Goal: Task Accomplishment & Management: Use online tool/utility

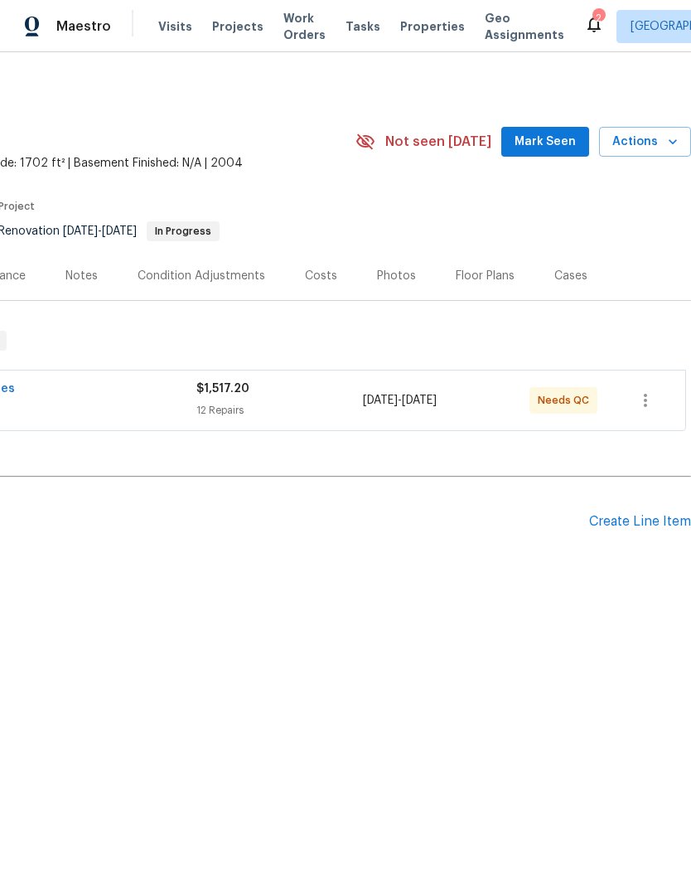
scroll to position [0, 245]
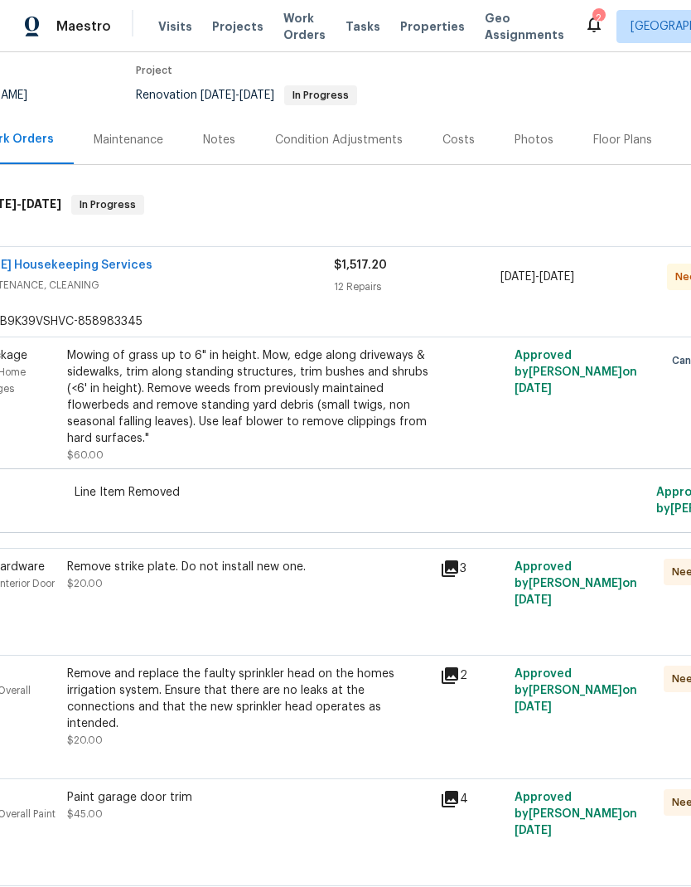
scroll to position [142, 104]
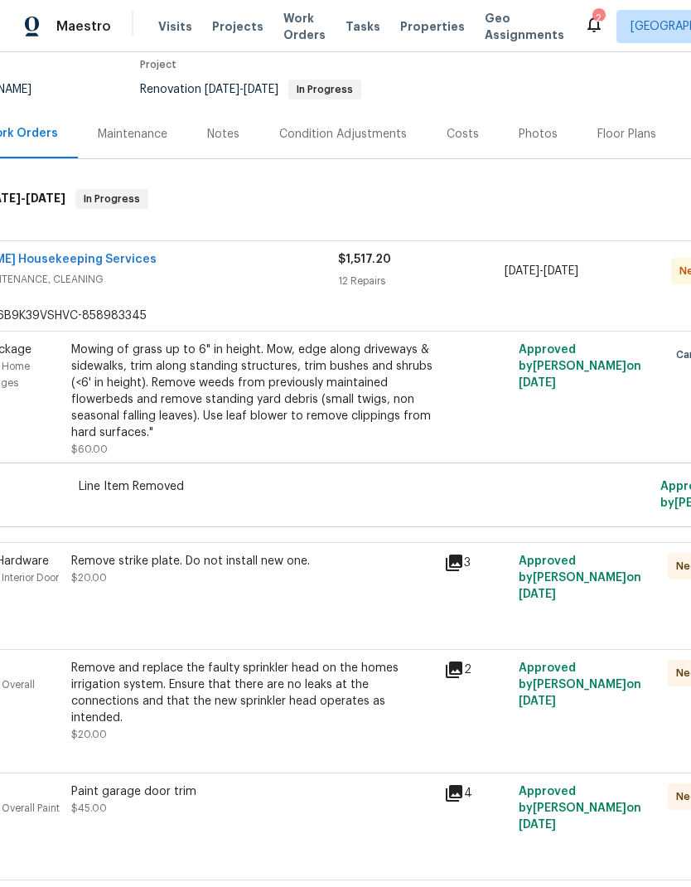
click at [282, 548] on div "Remove strike plate. Do not install new one. $20.00" at bounding box center [252, 586] width 373 height 76
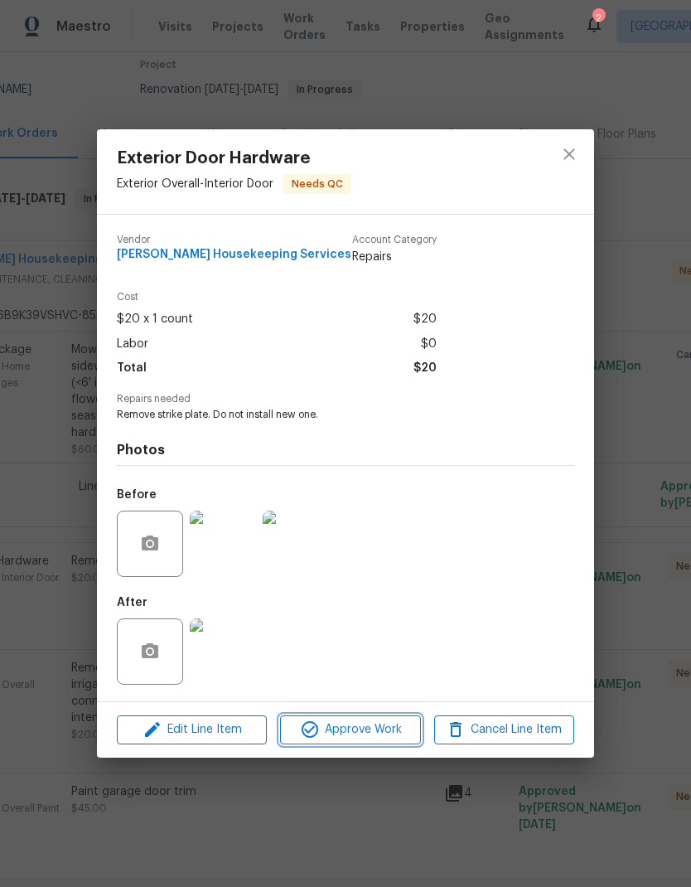
click at [361, 732] on span "Approve Work" at bounding box center [350, 729] width 130 height 21
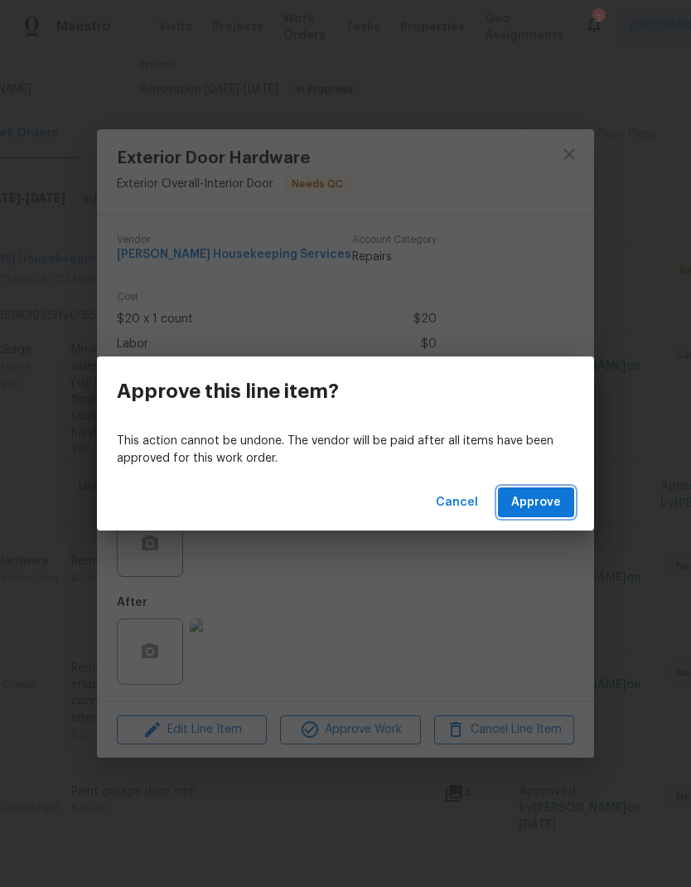
click at [524, 510] on span "Approve" at bounding box center [536, 502] width 50 height 21
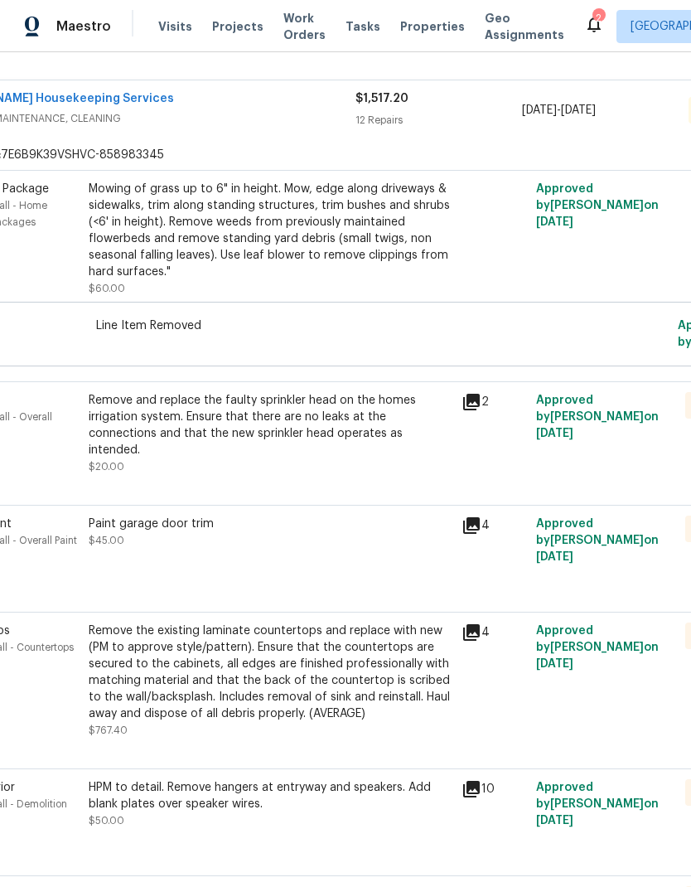
scroll to position [301, 87]
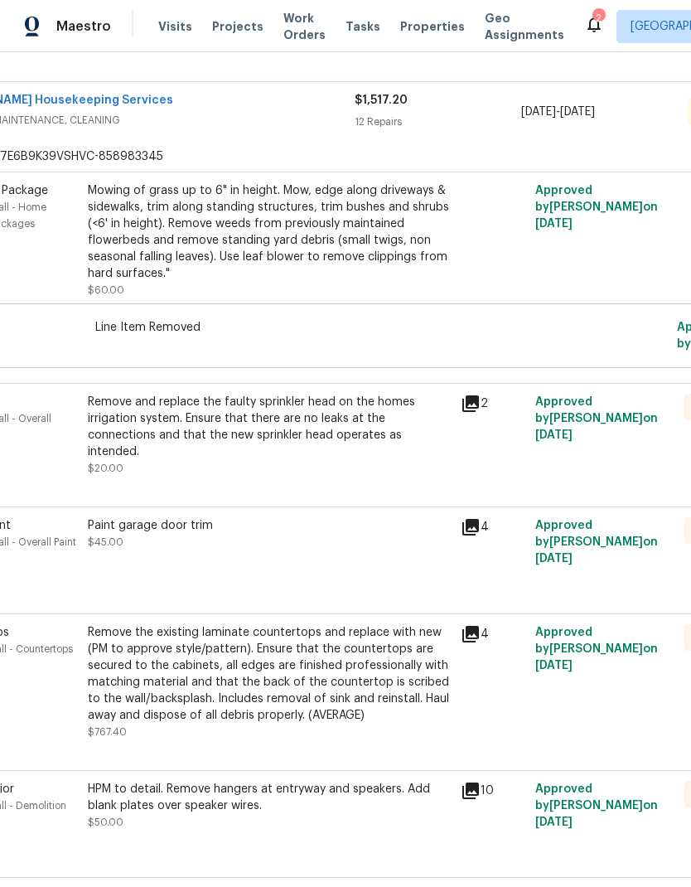
click at [295, 421] on div "Remove and replace the faulty sprinkler head on the homes irrigation system. En…" at bounding box center [269, 427] width 363 height 66
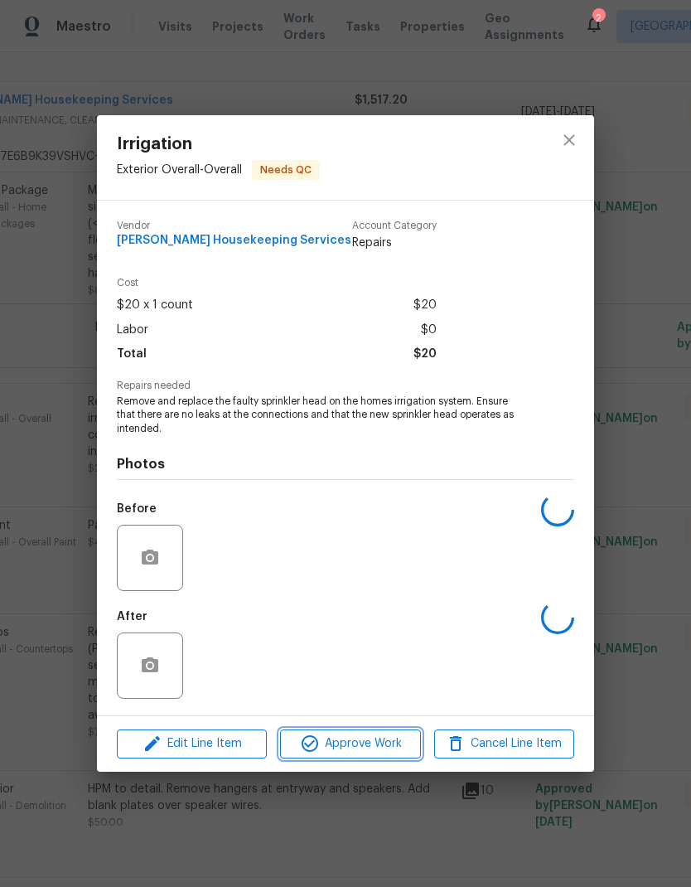
click at [336, 752] on span "Approve Work" at bounding box center [350, 743] width 130 height 21
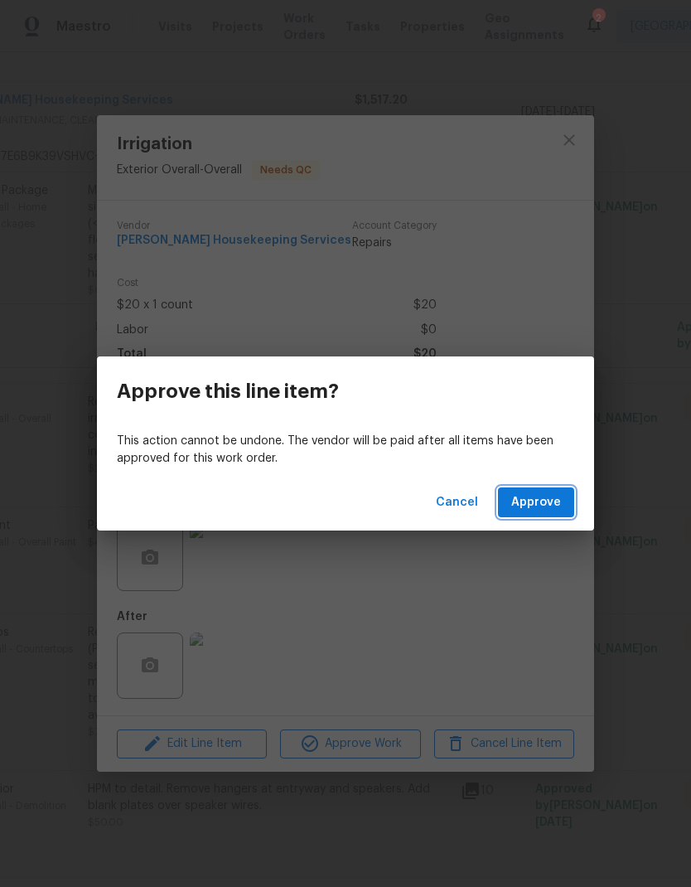
click at [544, 501] on span "Approve" at bounding box center [536, 502] width 50 height 21
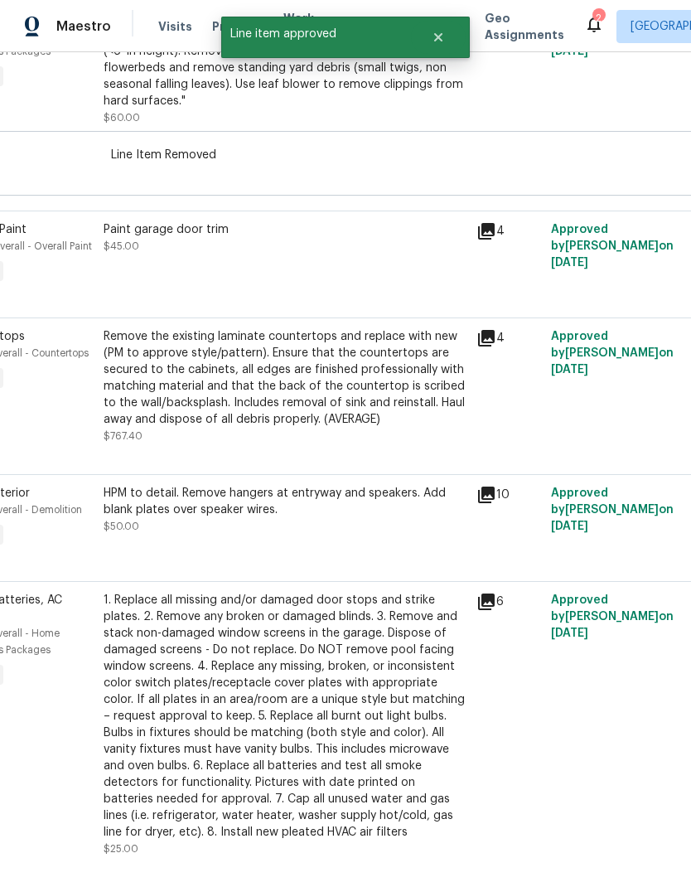
scroll to position [472, 71]
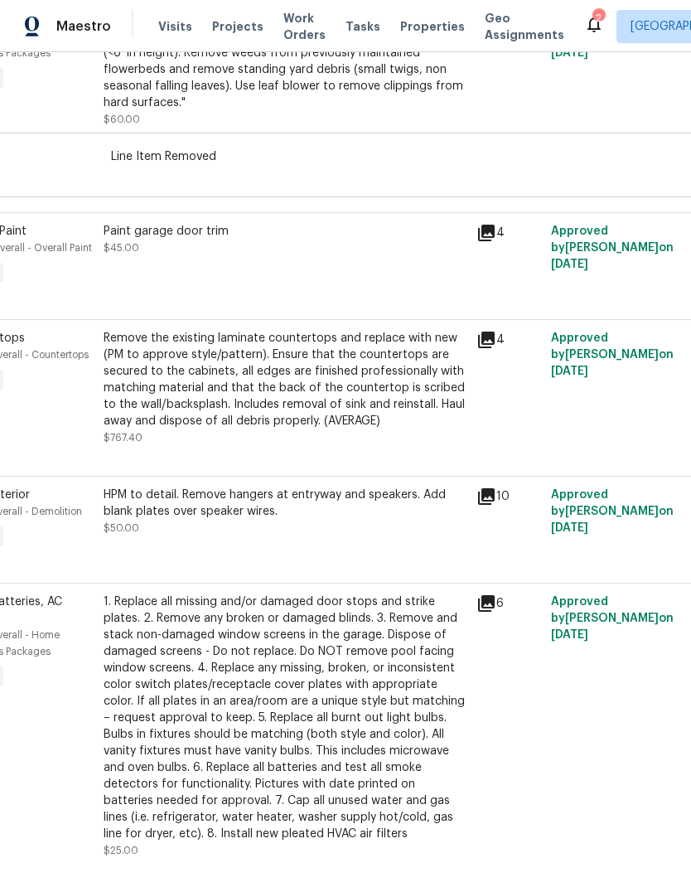
click at [303, 523] on div "HPM to detail. Remove hangers at entryway and speakers. Add blank plates over s…" at bounding box center [285, 511] width 363 height 50
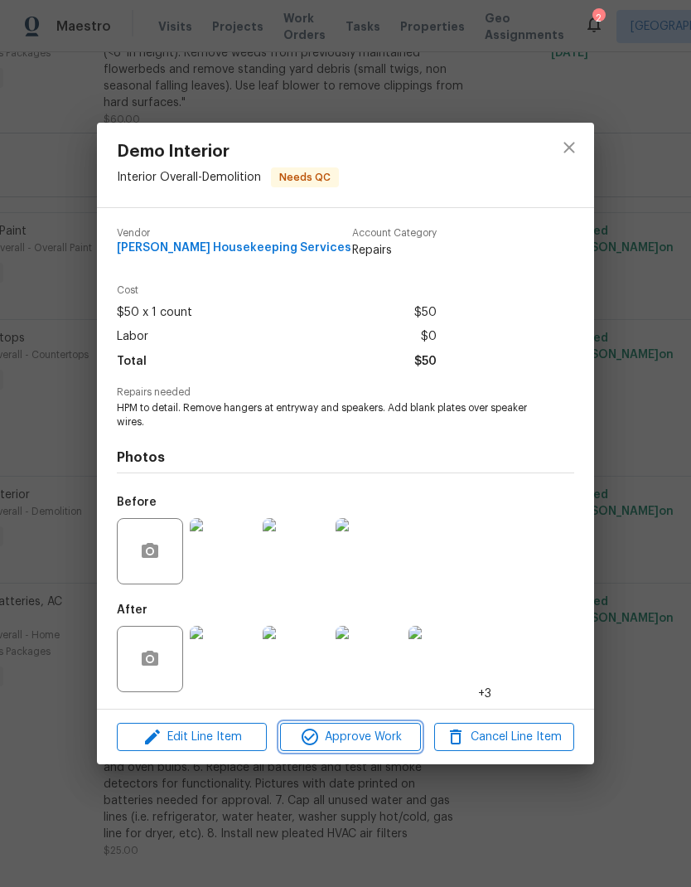
click at [375, 730] on span "Approve Work" at bounding box center [350, 737] width 130 height 21
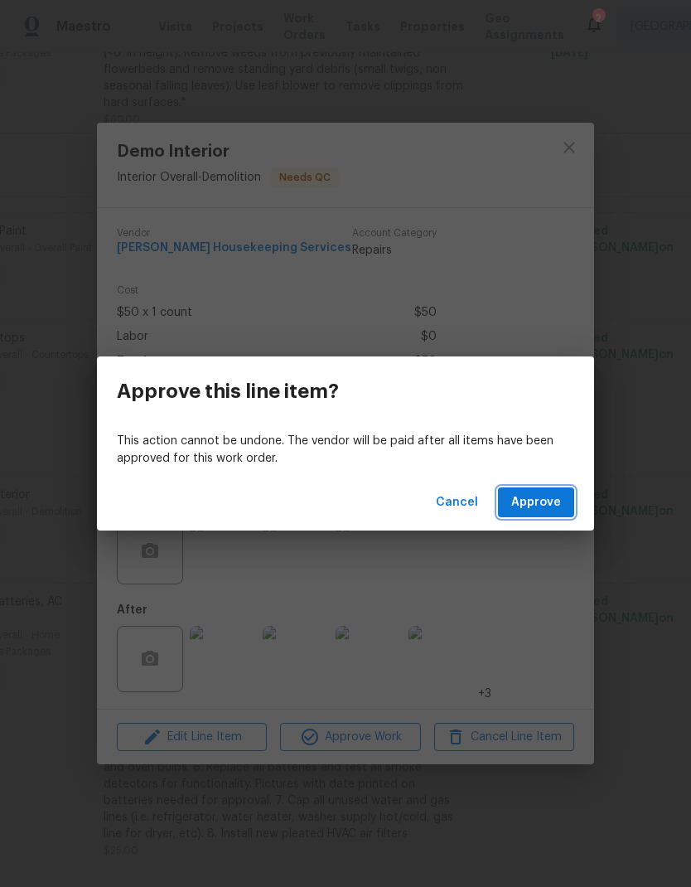
click at [531, 497] on span "Approve" at bounding box center [536, 502] width 50 height 21
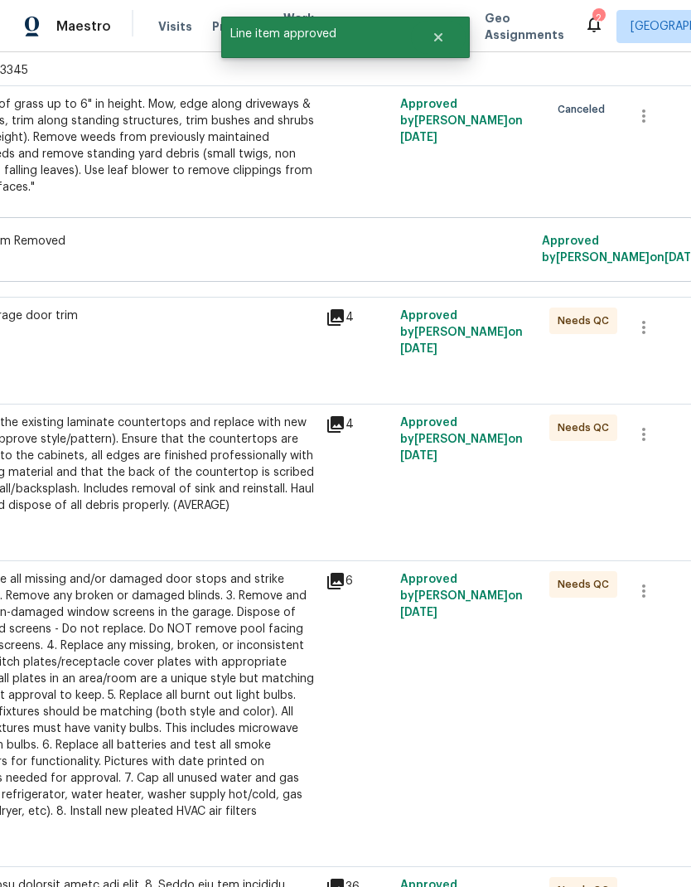
scroll to position [385, 225]
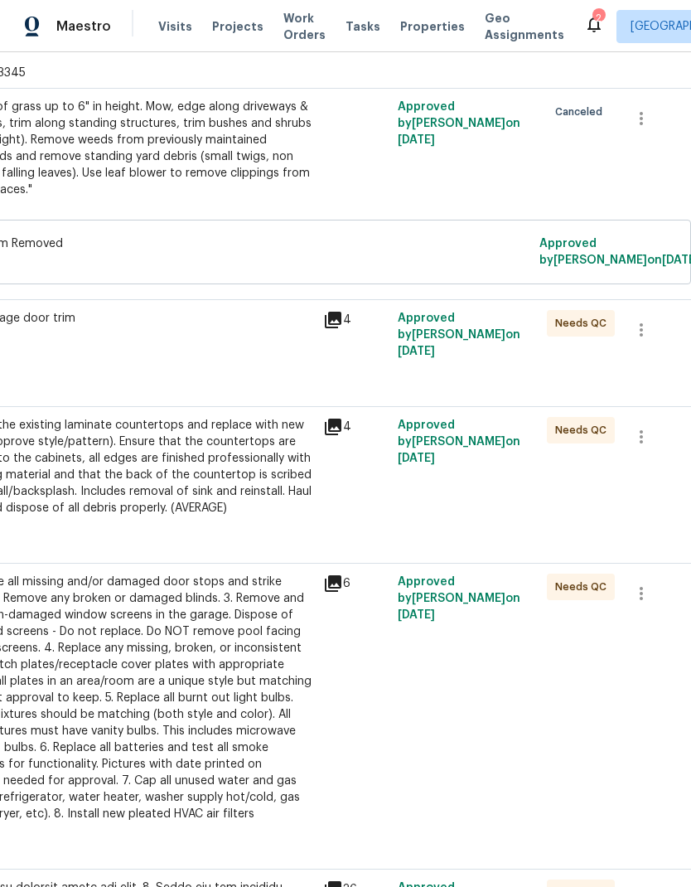
click at [339, 330] on icon at bounding box center [333, 320] width 20 height 20
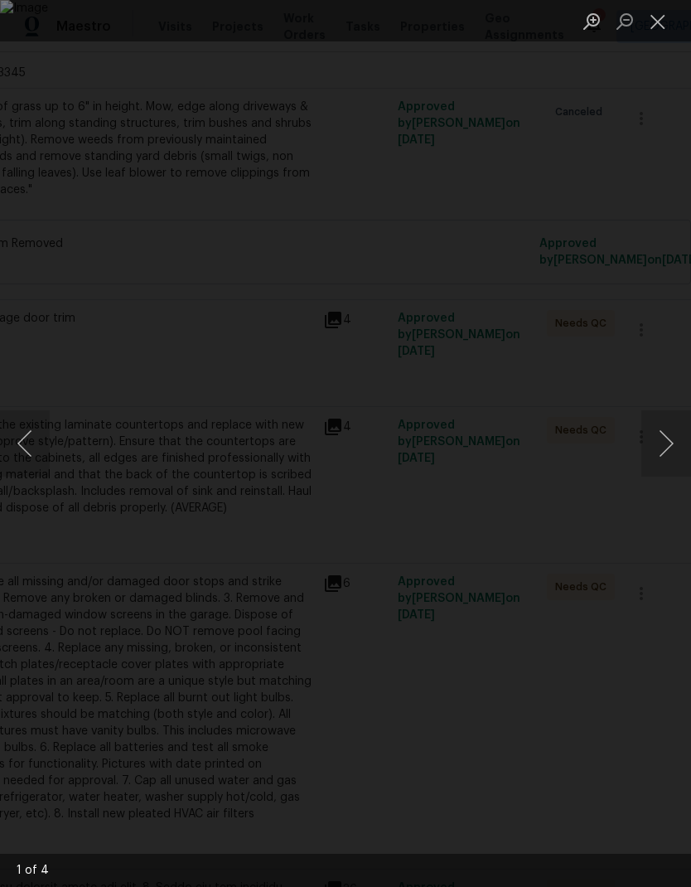
click at [661, 31] on button "Close lightbox" at bounding box center [657, 21] width 33 height 29
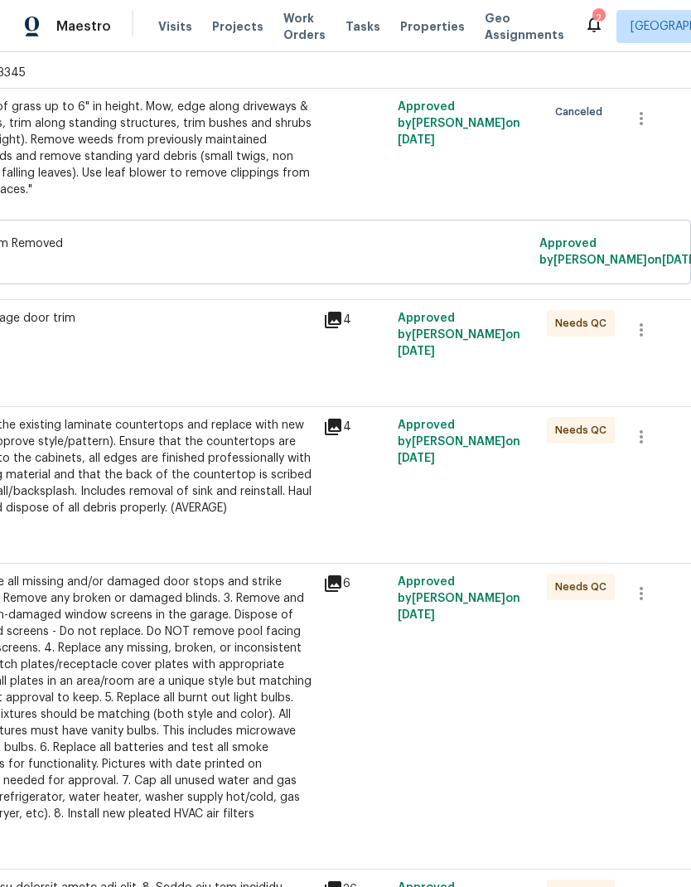
click at [183, 490] on div "Remove the existing laminate countertops and replace with new (PM to approve st…" at bounding box center [131, 466] width 363 height 99
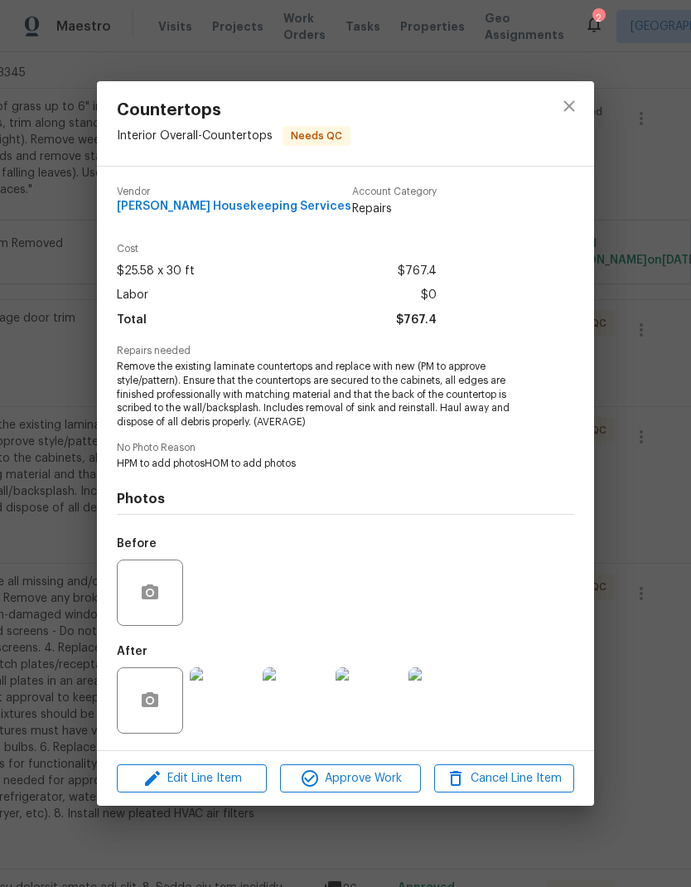
click at [347, 789] on span "Approve Work" at bounding box center [350, 778] width 130 height 21
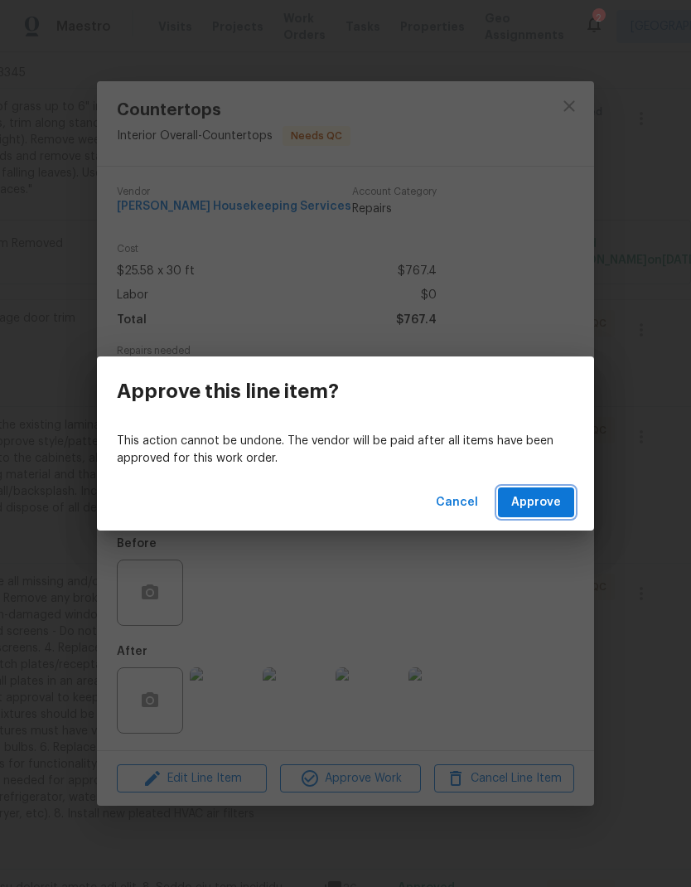
click at [544, 515] on button "Approve" at bounding box center [536, 502] width 76 height 31
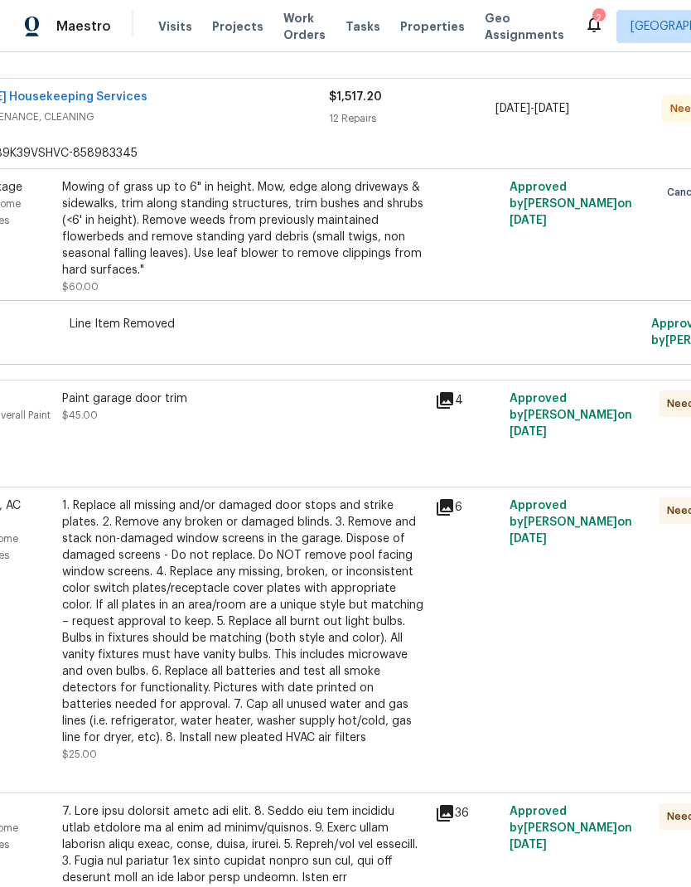
scroll to position [303, 103]
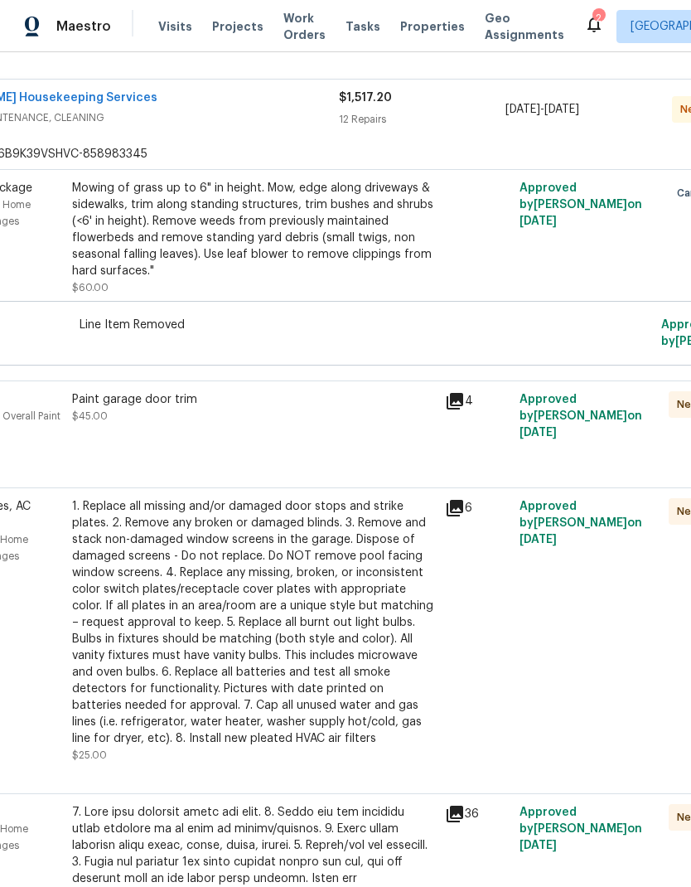
click at [284, 417] on div "Paint garage door trim $45.00" at bounding box center [253, 407] width 363 height 33
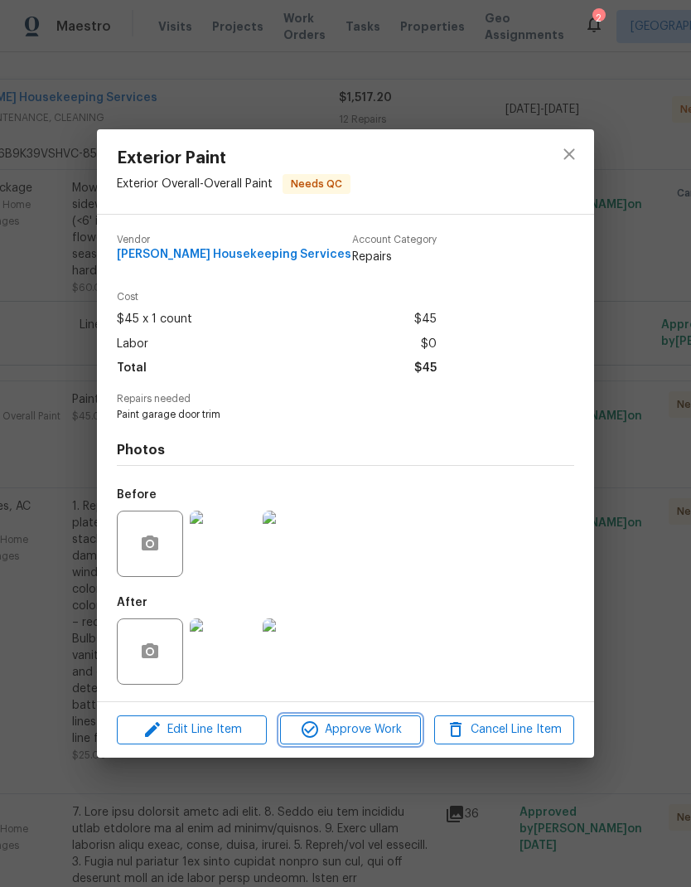
click at [351, 735] on span "Approve Work" at bounding box center [350, 729] width 130 height 21
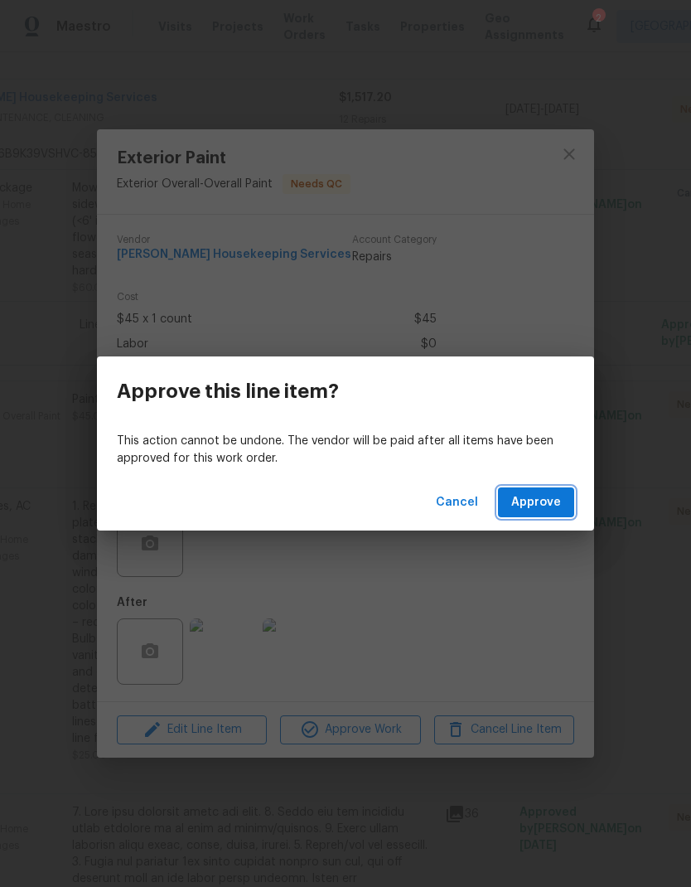
click at [546, 501] on span "Approve" at bounding box center [536, 502] width 50 height 21
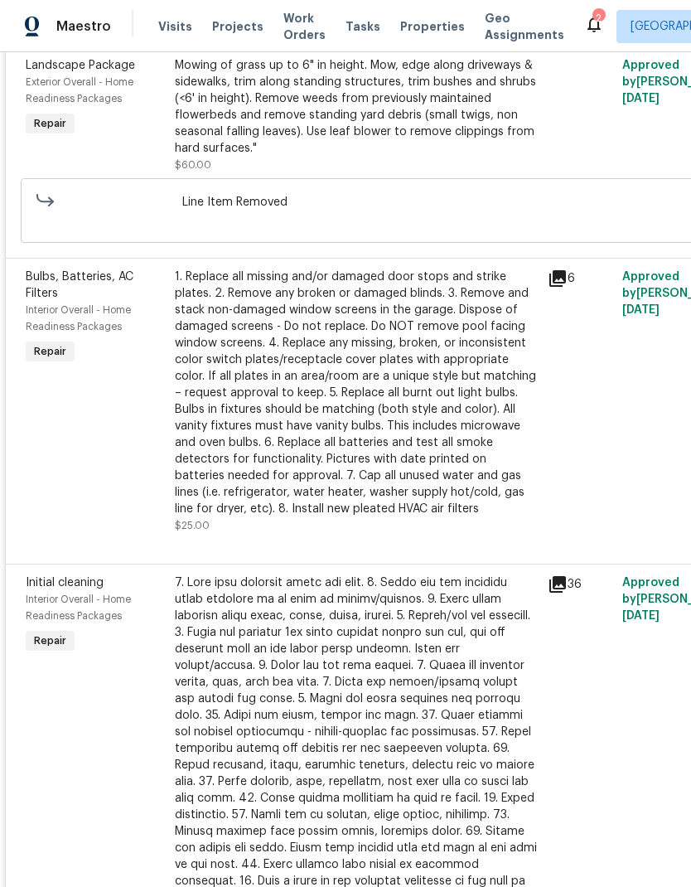
scroll to position [426, 0]
click at [389, 398] on div "1. Replace all missing and/or damaged door stops and strike plates. 2. Remove a…" at bounding box center [356, 393] width 363 height 249
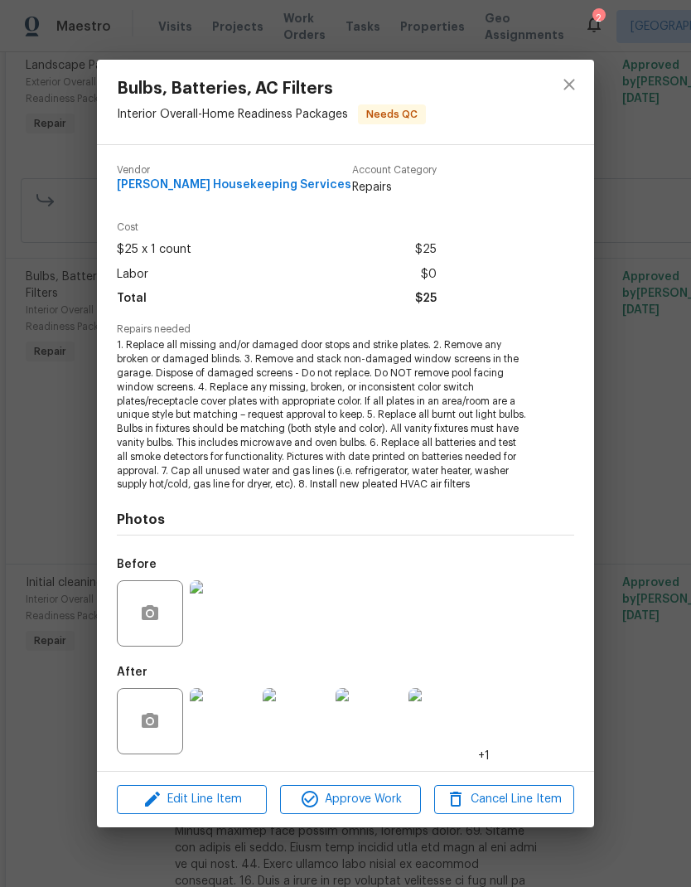
click at [376, 806] on span "Approve Work" at bounding box center [350, 799] width 130 height 21
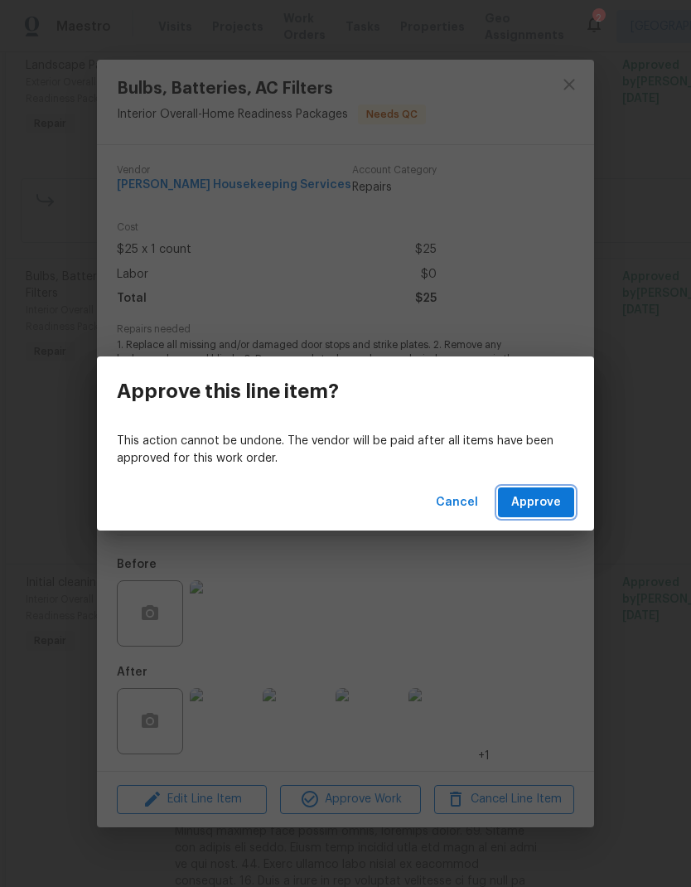
click at [548, 493] on span "Approve" at bounding box center [536, 502] width 50 height 21
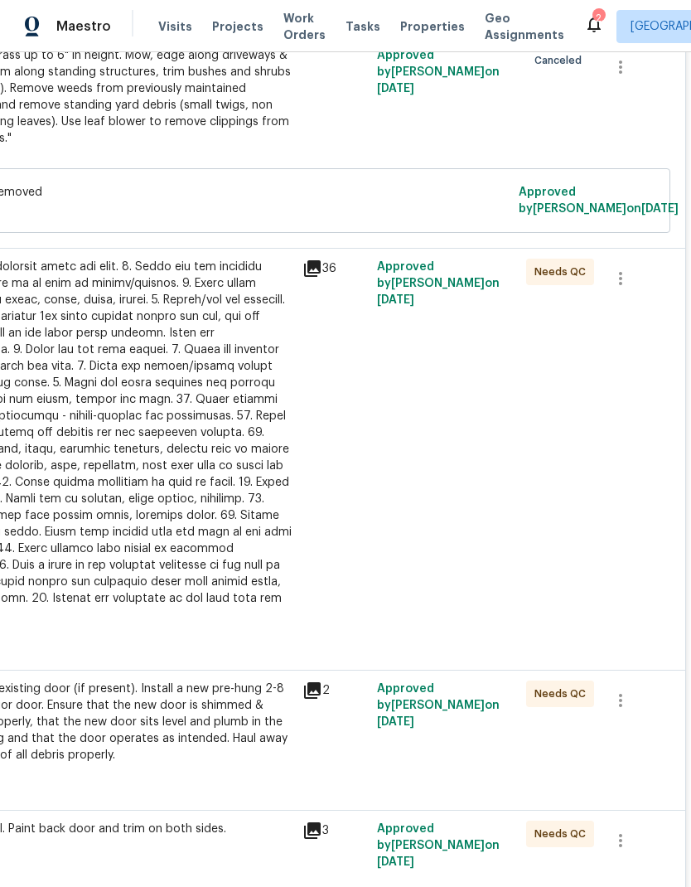
scroll to position [436, 245]
click at [225, 436] on div at bounding box center [111, 441] width 363 height 365
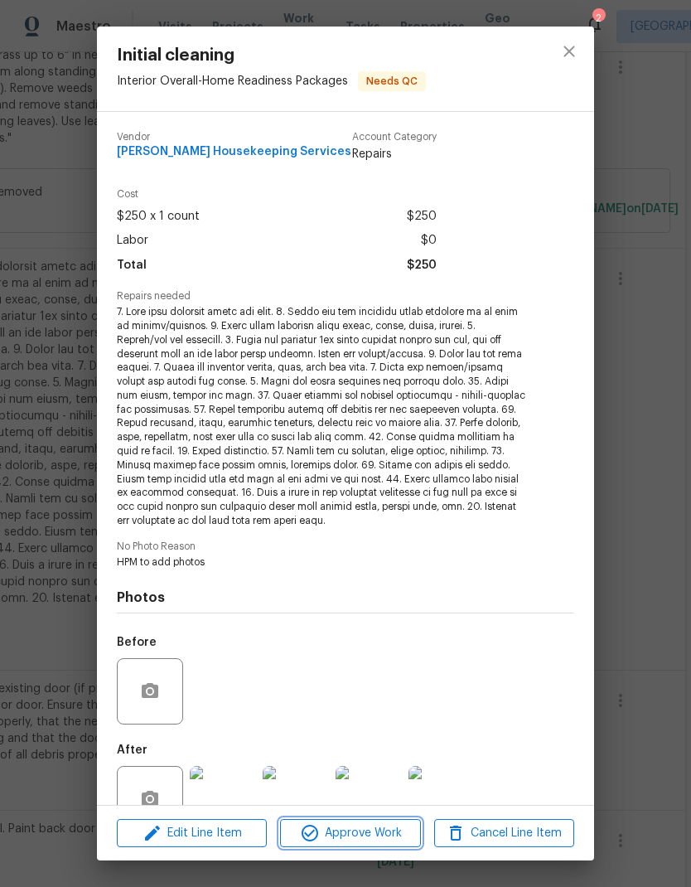
click at [361, 831] on span "Approve Work" at bounding box center [350, 833] width 130 height 21
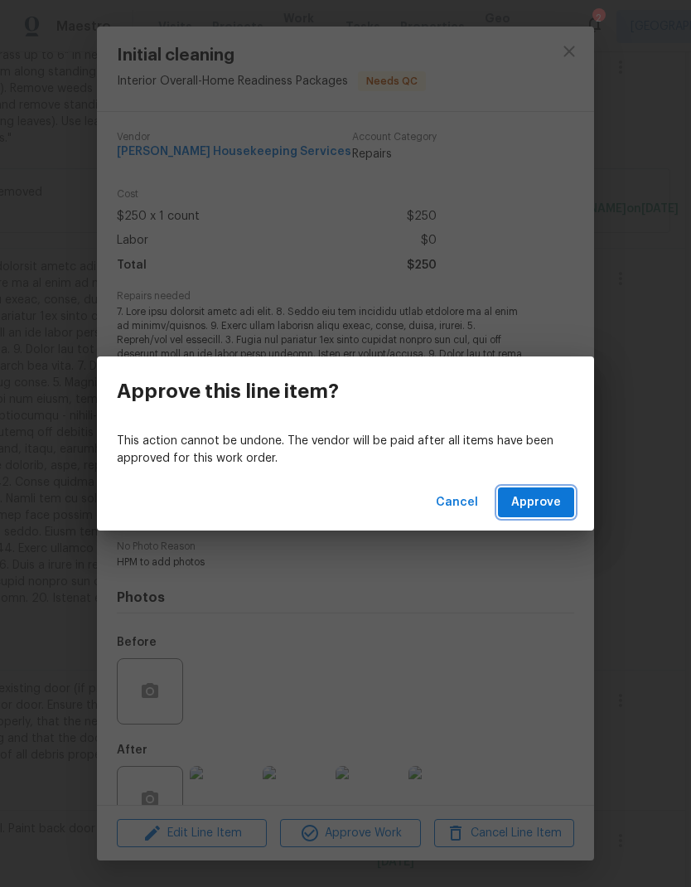
click at [550, 507] on span "Approve" at bounding box center [536, 502] width 50 height 21
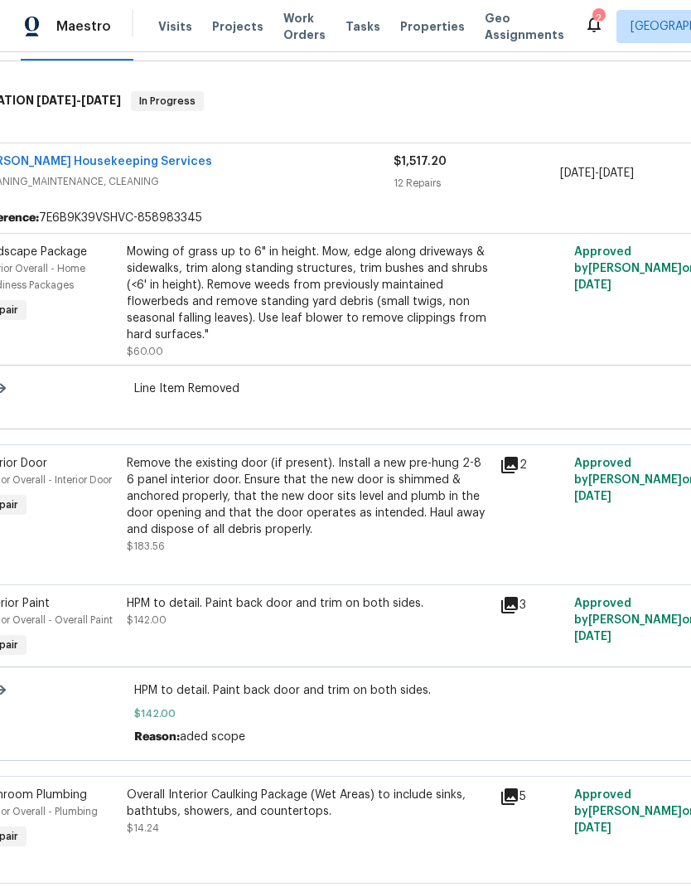
scroll to position [240, 48]
click at [341, 490] on div "Remove the existing door (if present). Install a new pre-hung 2-8 6 panel inter…" at bounding box center [308, 495] width 363 height 83
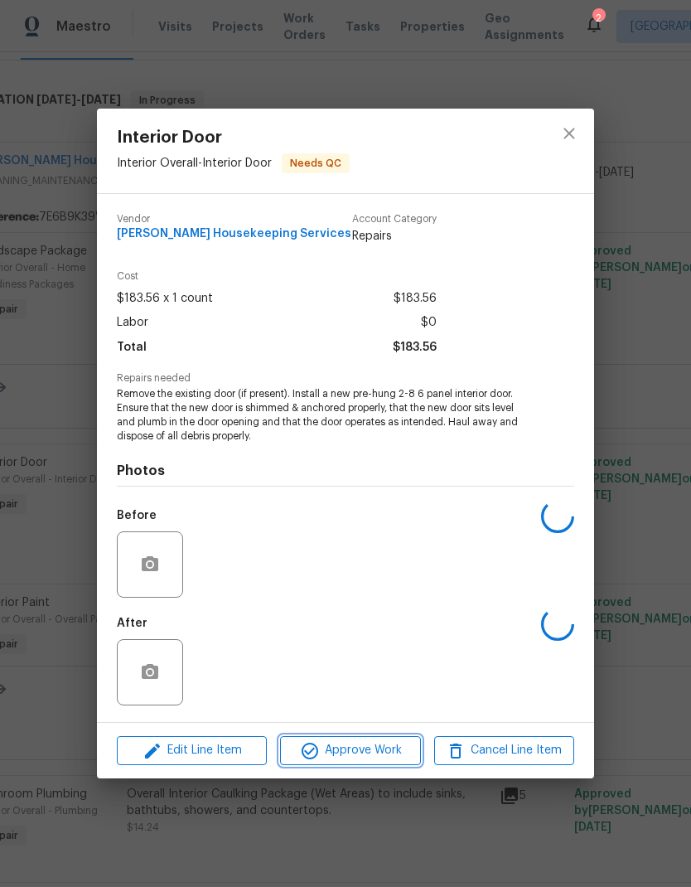
click at [376, 747] on span "Approve Work" at bounding box center [350, 750] width 130 height 21
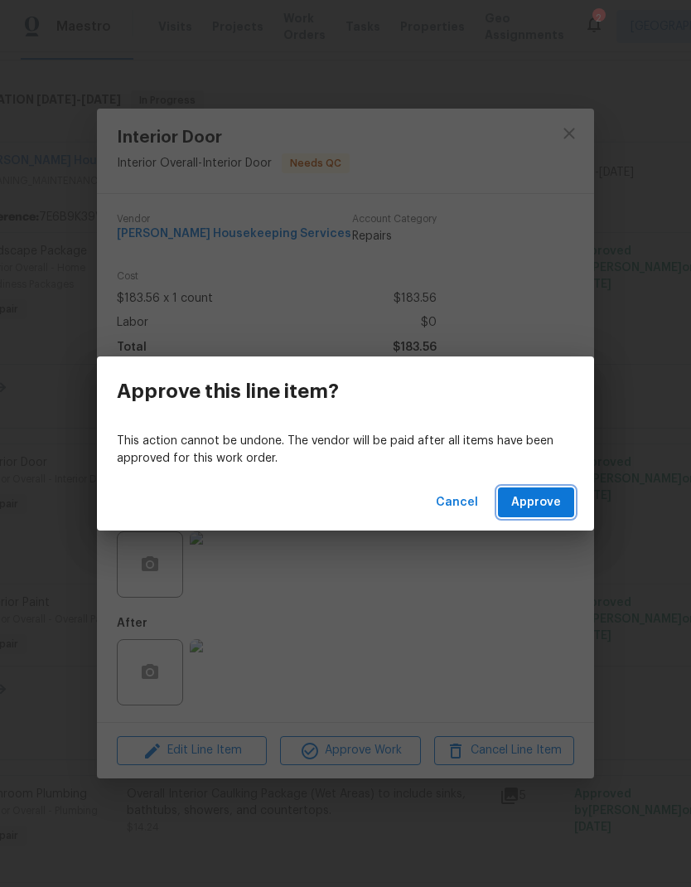
click at [528, 499] on span "Approve" at bounding box center [536, 502] width 50 height 21
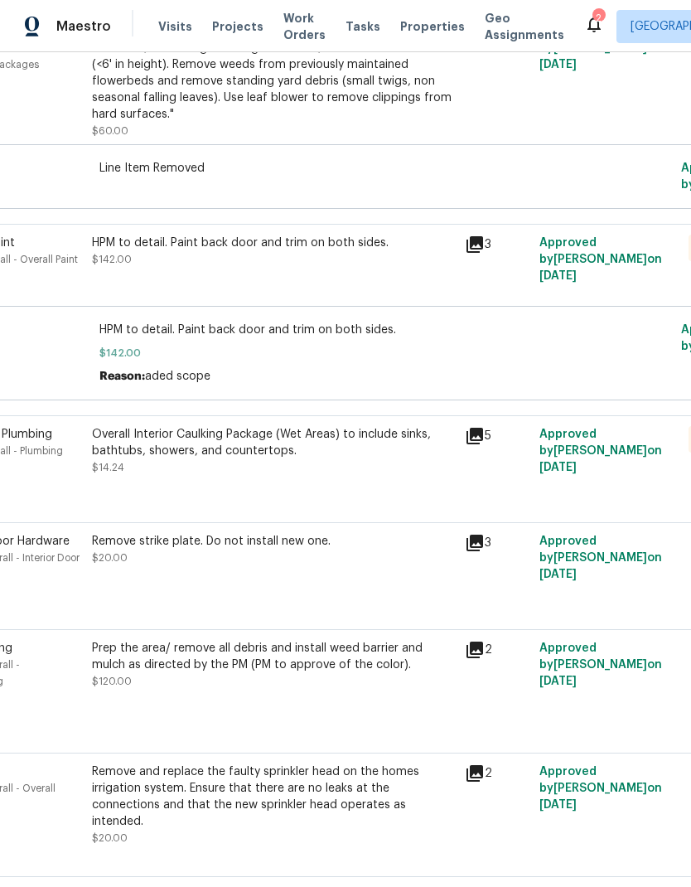
scroll to position [457, 75]
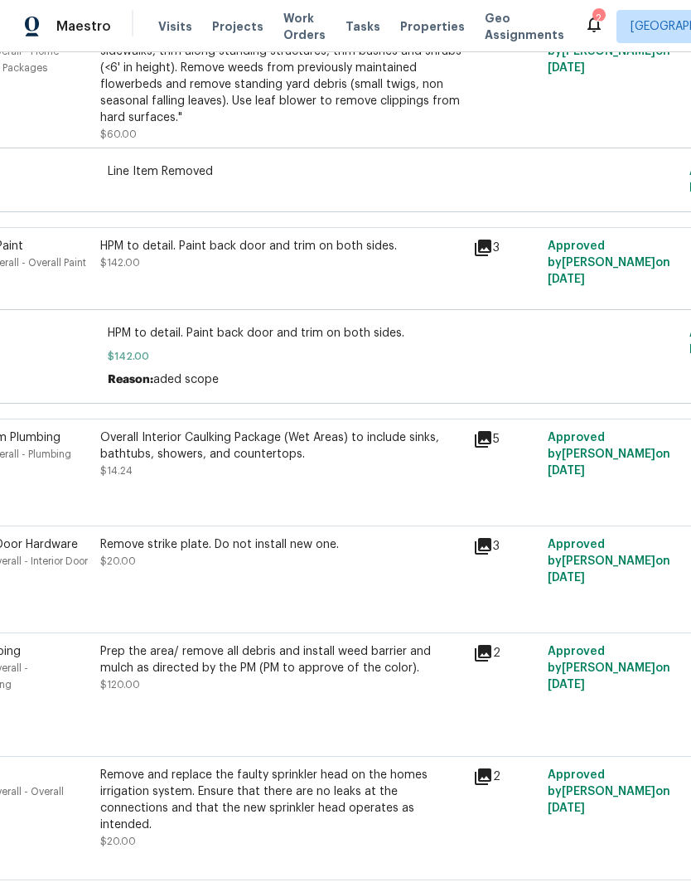
click at [319, 429] on div "Overall Interior Caulking Package (Wet Areas) to include sinks, bathtubs, showe…" at bounding box center [281, 445] width 363 height 33
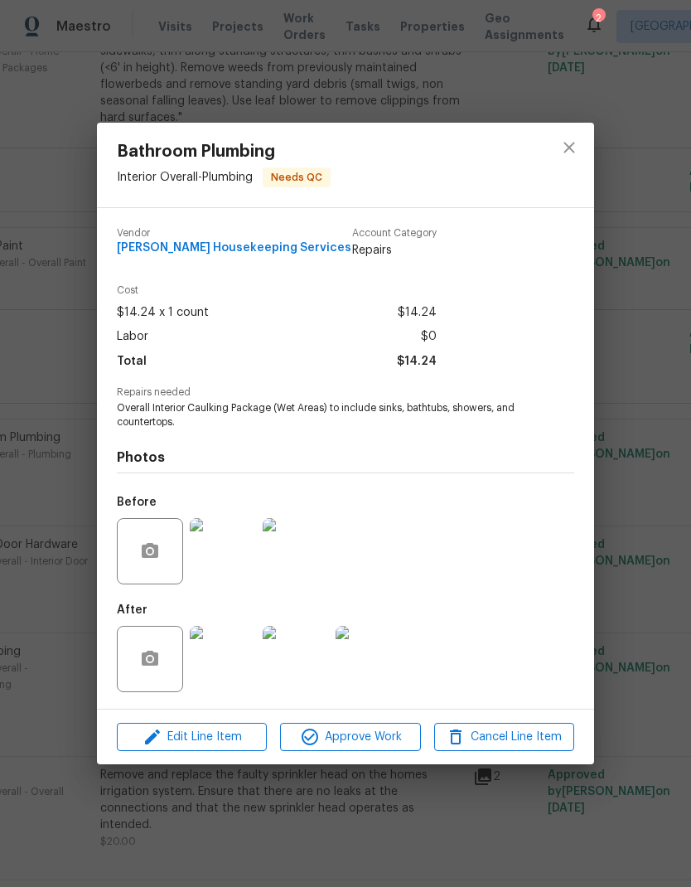
click at [360, 727] on button "Approve Work" at bounding box center [350, 737] width 140 height 29
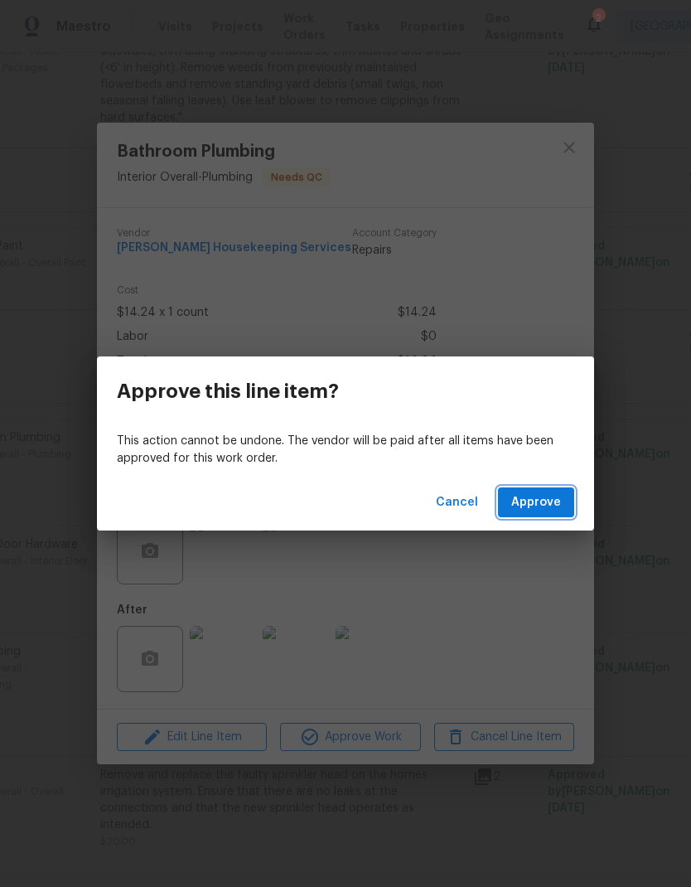
click at [543, 495] on span "Approve" at bounding box center [536, 502] width 50 height 21
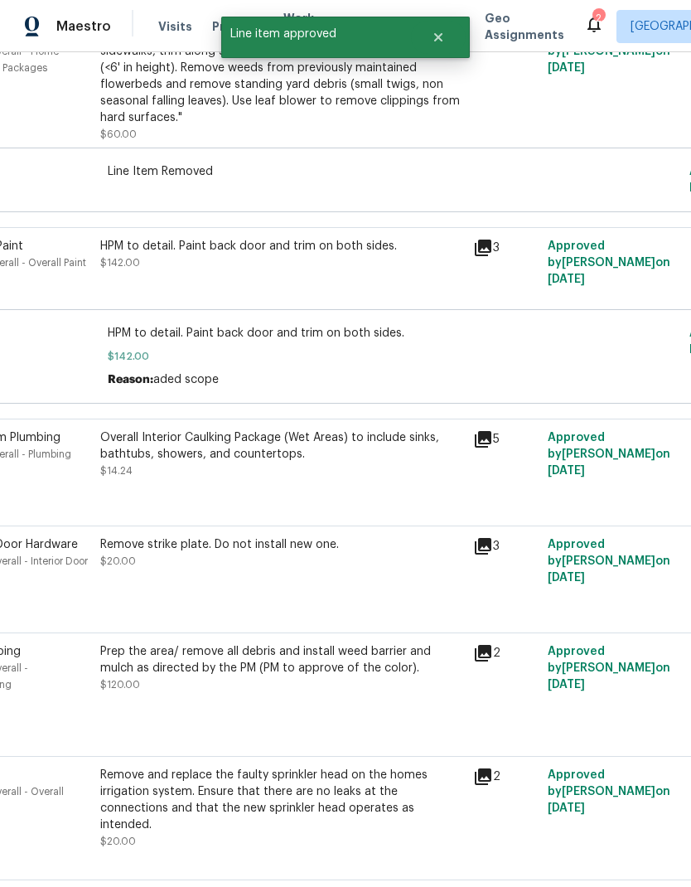
scroll to position [0, 0]
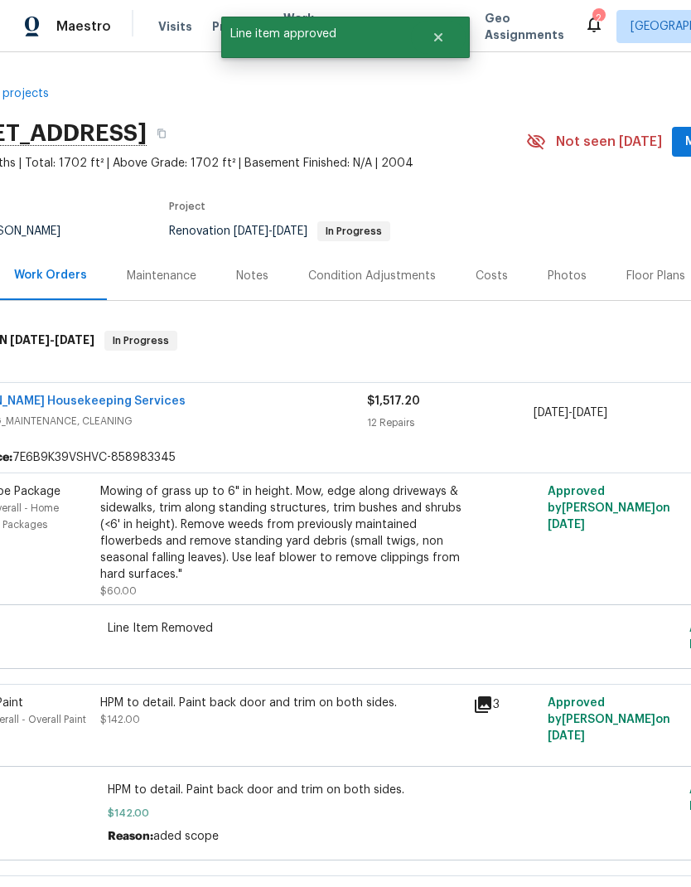
click at [314, 427] on span "CLEANING_MAINTENANCE, CLEANING" at bounding box center [159, 421] width 416 height 17
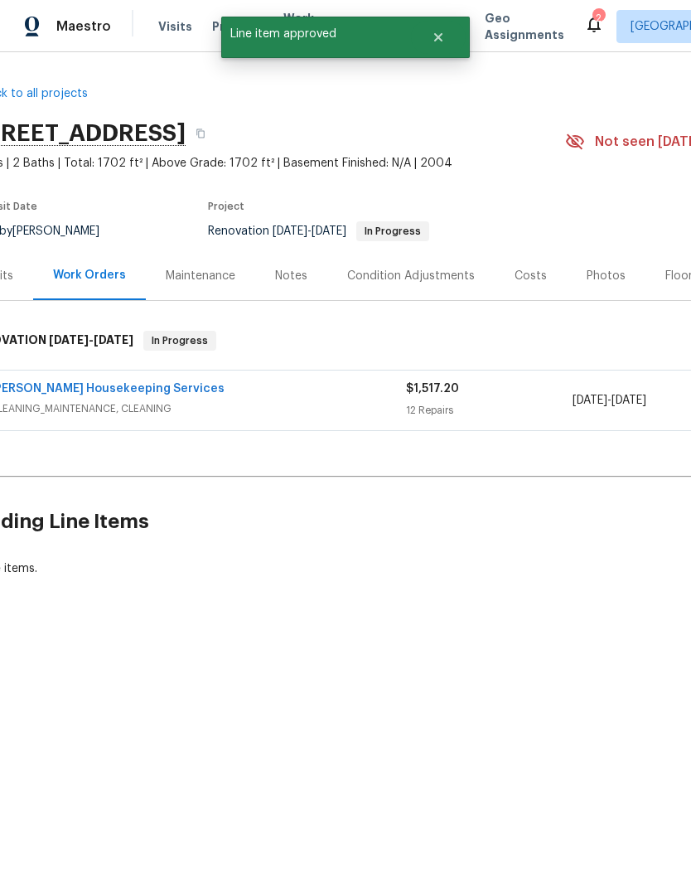
scroll to position [0, 22]
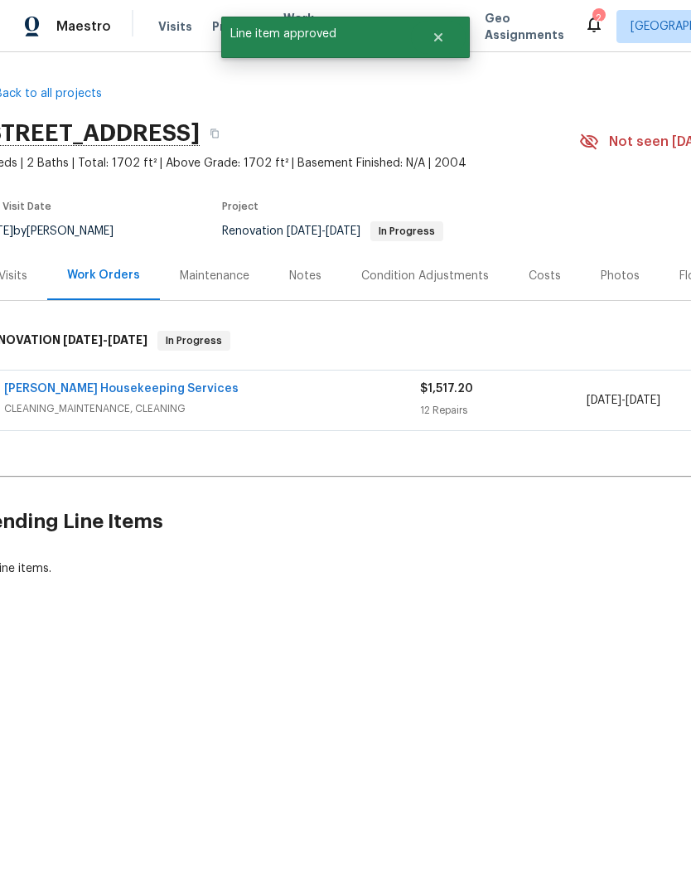
click at [285, 407] on span "CLEANING_MAINTENANCE, CLEANING" at bounding box center [212, 408] width 416 height 17
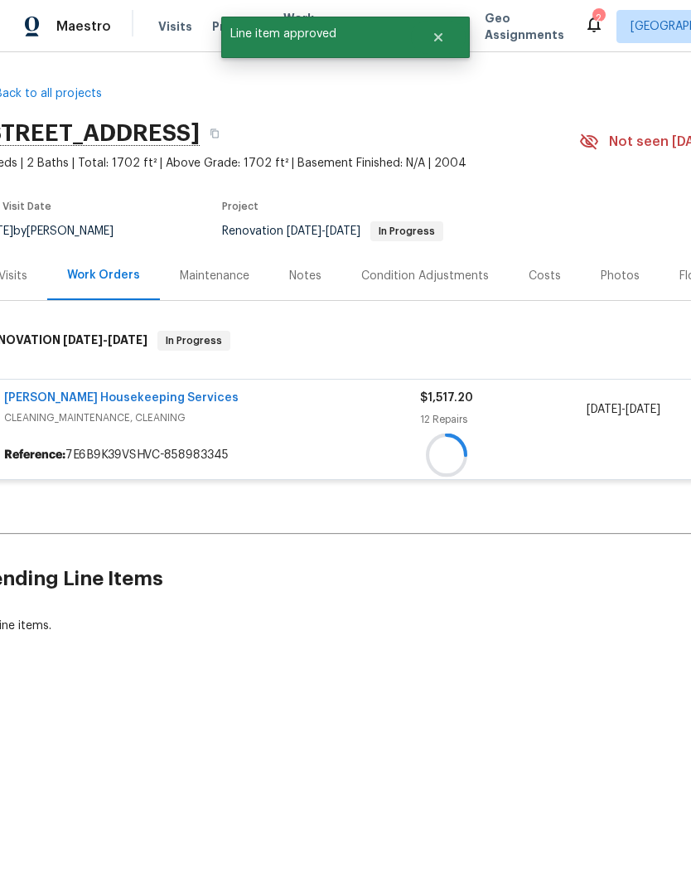
click at [335, 439] on div at bounding box center [446, 454] width 925 height 31
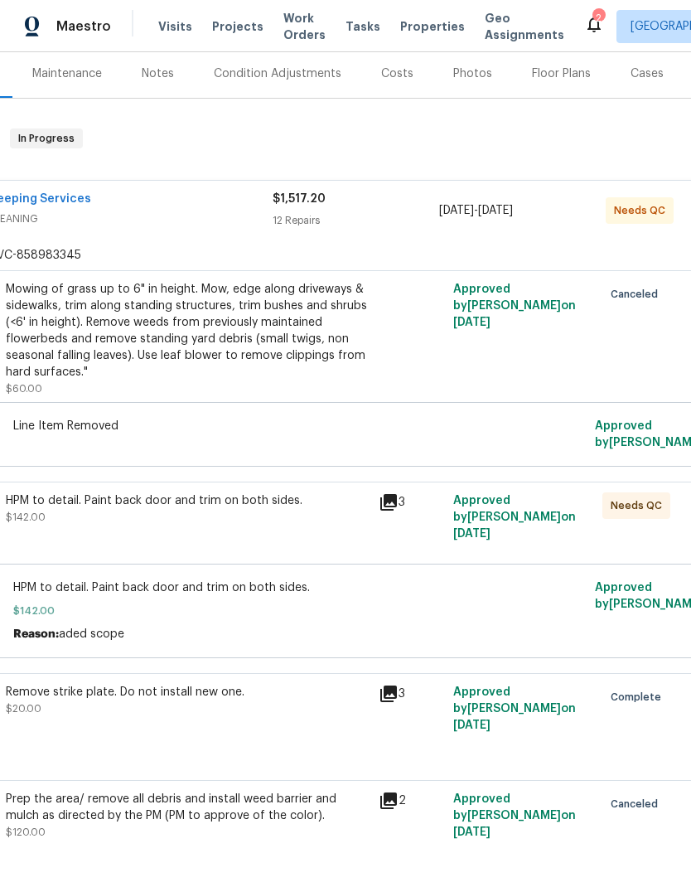
scroll to position [304, 107]
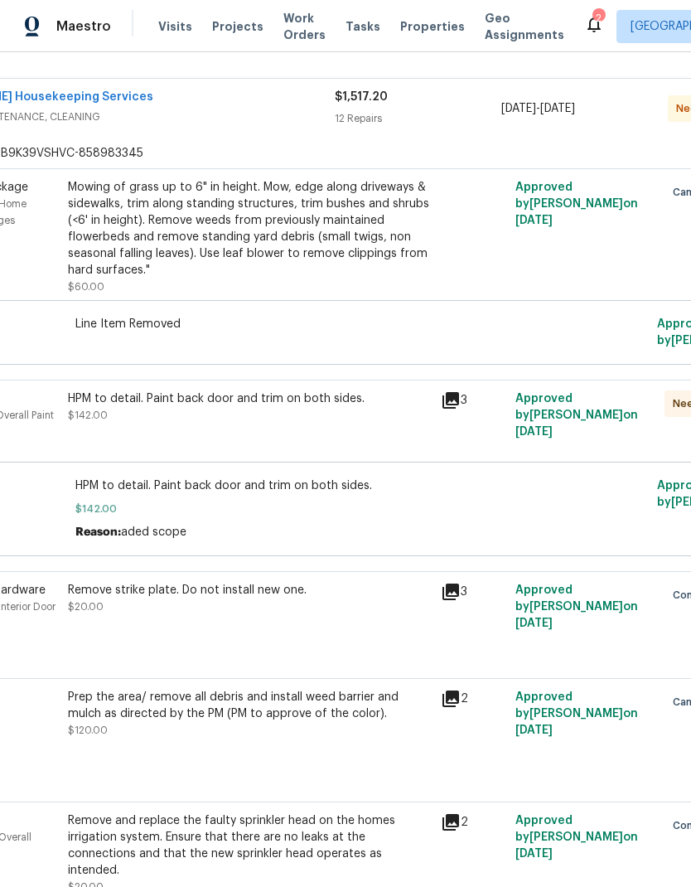
click at [321, 413] on div "HPM to detail. Paint back door and trim on both sides. $142.00" at bounding box center [249, 406] width 363 height 33
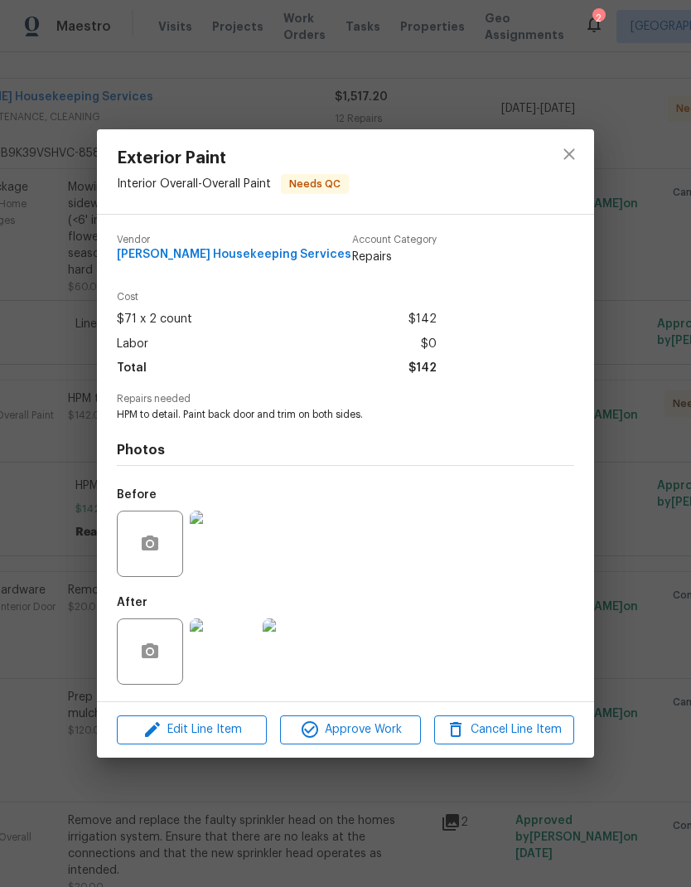
click at [379, 731] on span "Approve Work" at bounding box center [350, 729] width 130 height 21
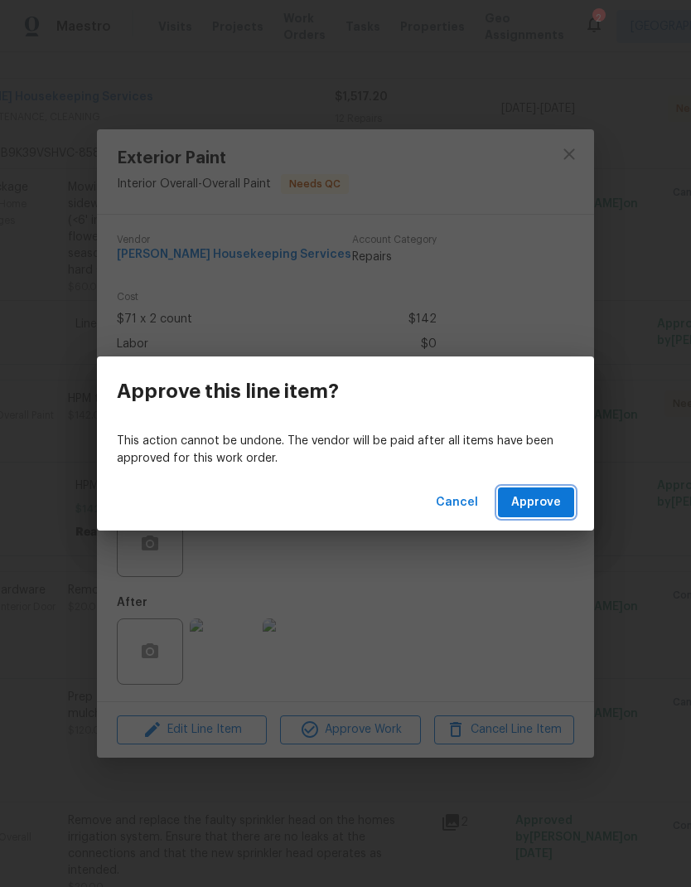
click at [532, 501] on span "Approve" at bounding box center [536, 502] width 50 height 21
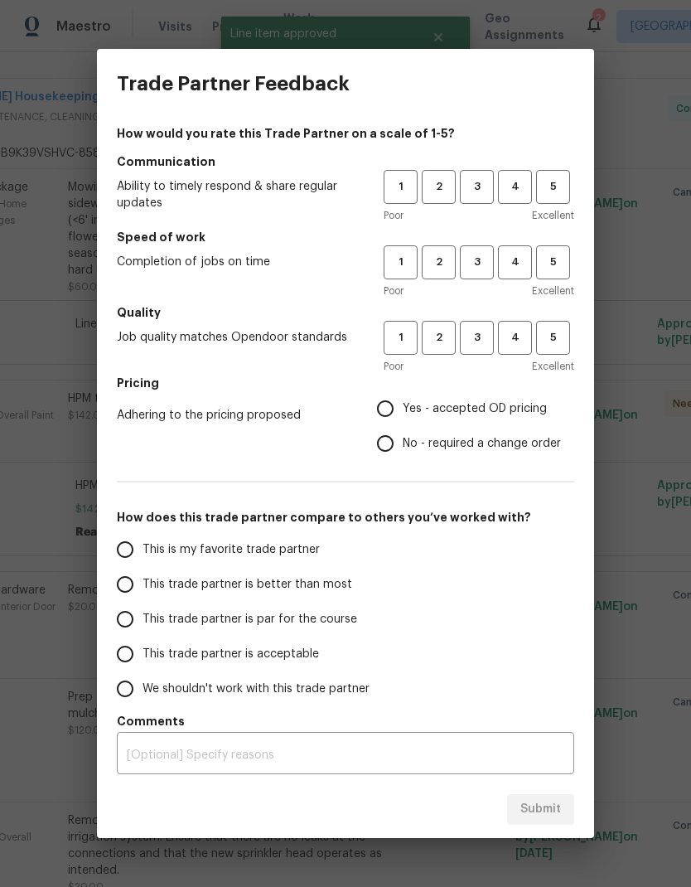
scroll to position [0, 107]
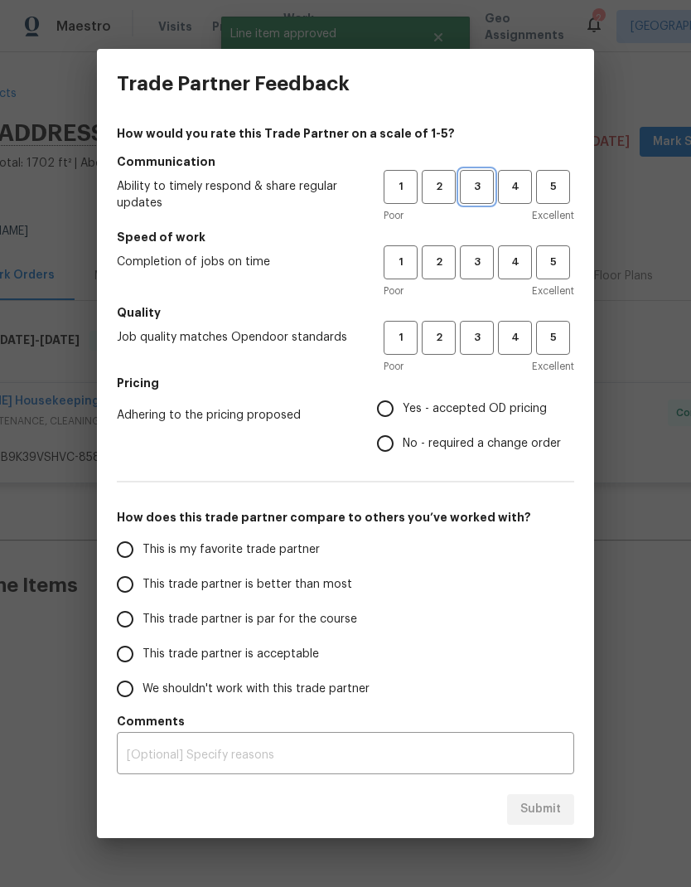
click at [474, 180] on span "3" at bounding box center [477, 186] width 31 height 19
click at [469, 264] on span "3" at bounding box center [477, 262] width 31 height 19
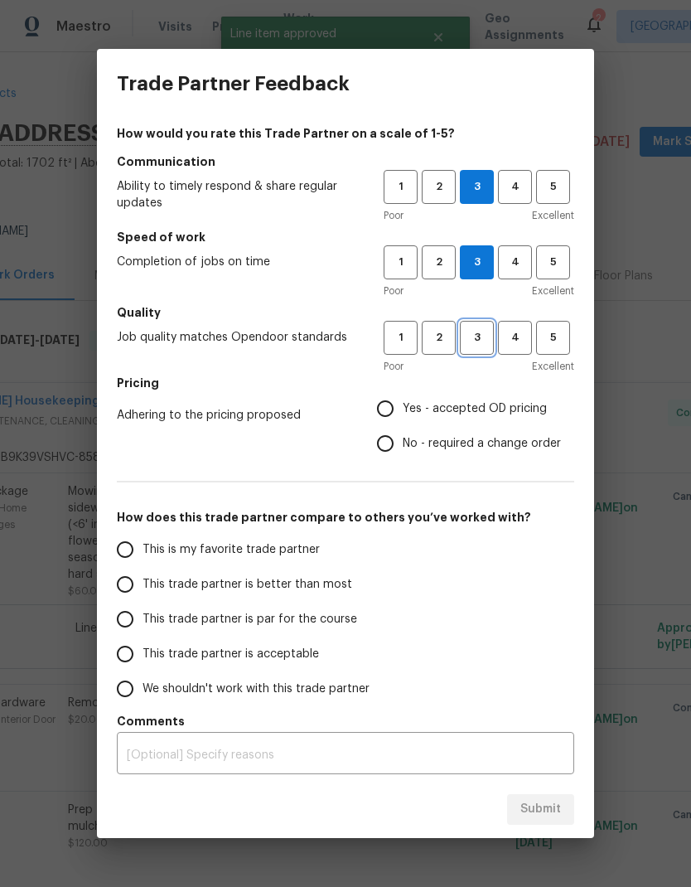
click at [481, 341] on span "3" at bounding box center [477, 337] width 31 height 19
click at [380, 412] on input "Yes - accepted OD pricing" at bounding box center [385, 408] width 35 height 35
radio input "true"
click at [130, 620] on input "This trade partner is par for the course" at bounding box center [125, 619] width 35 height 35
click at [544, 805] on span "Submit" at bounding box center [540, 809] width 41 height 21
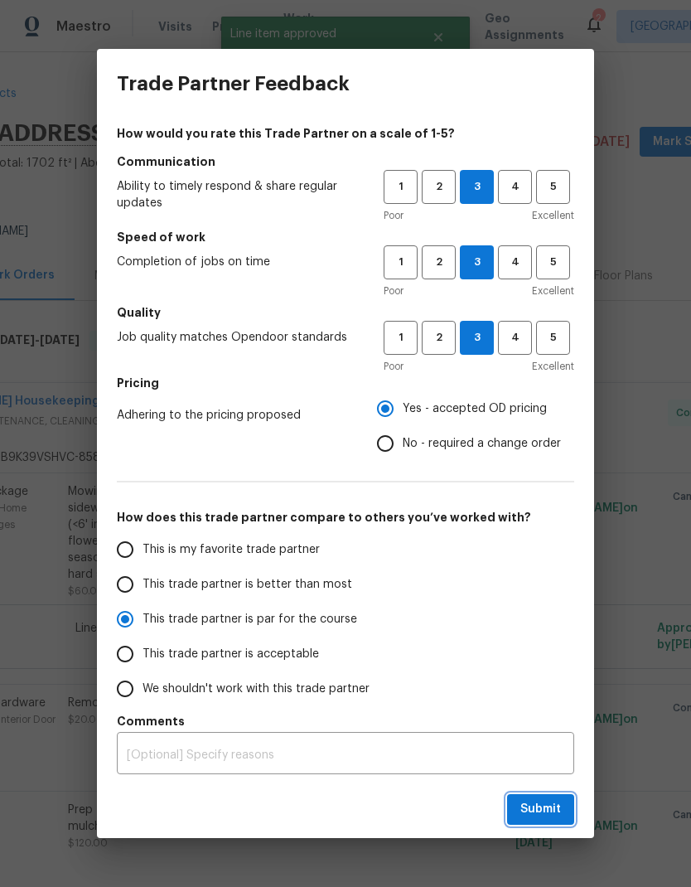
radio input "true"
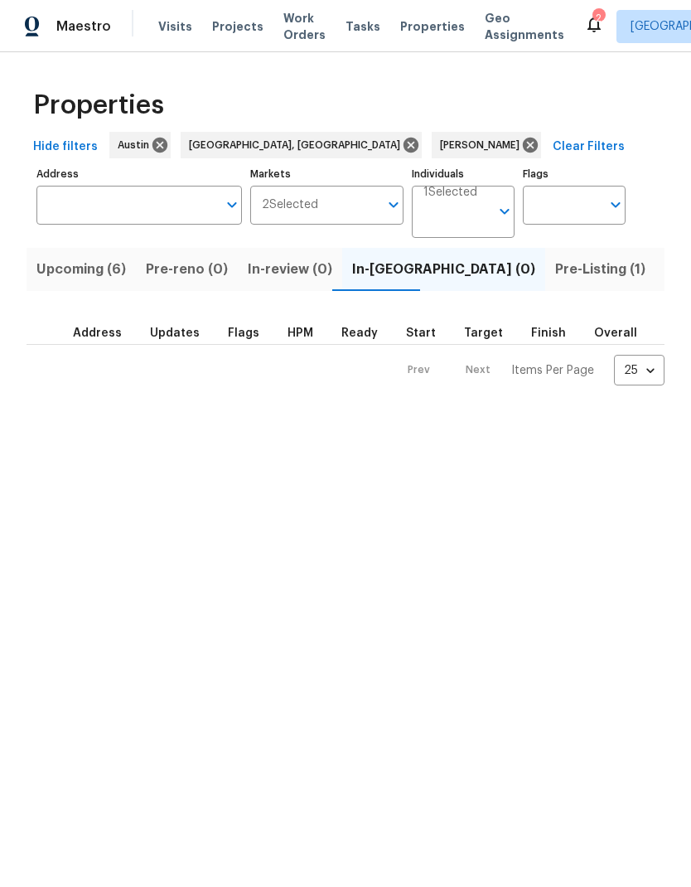
click at [555, 266] on span "Pre-Listing (1)" at bounding box center [600, 269] width 90 height 23
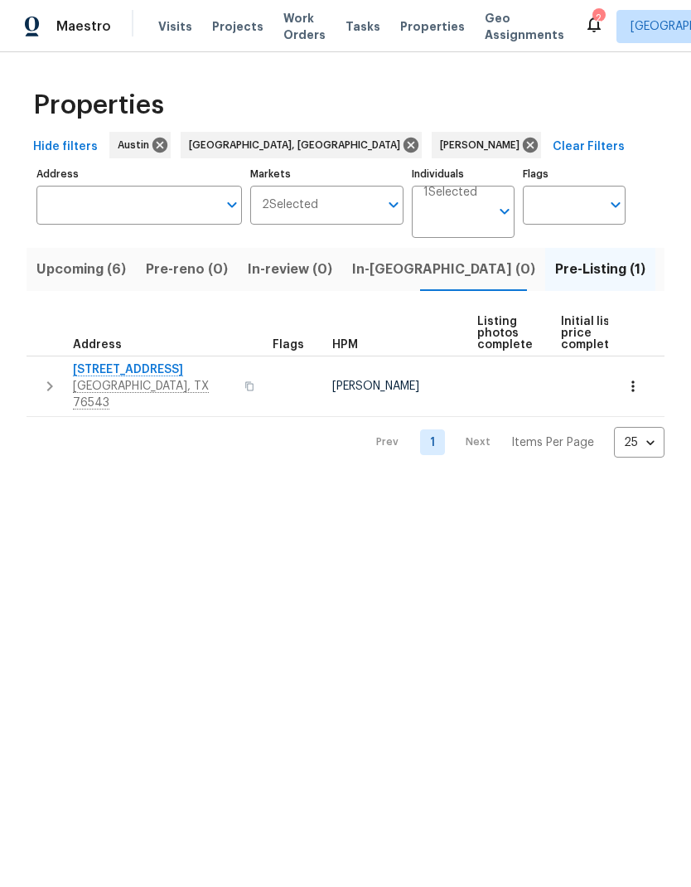
click at [139, 371] on span "[STREET_ADDRESS]" at bounding box center [154, 369] width 162 height 17
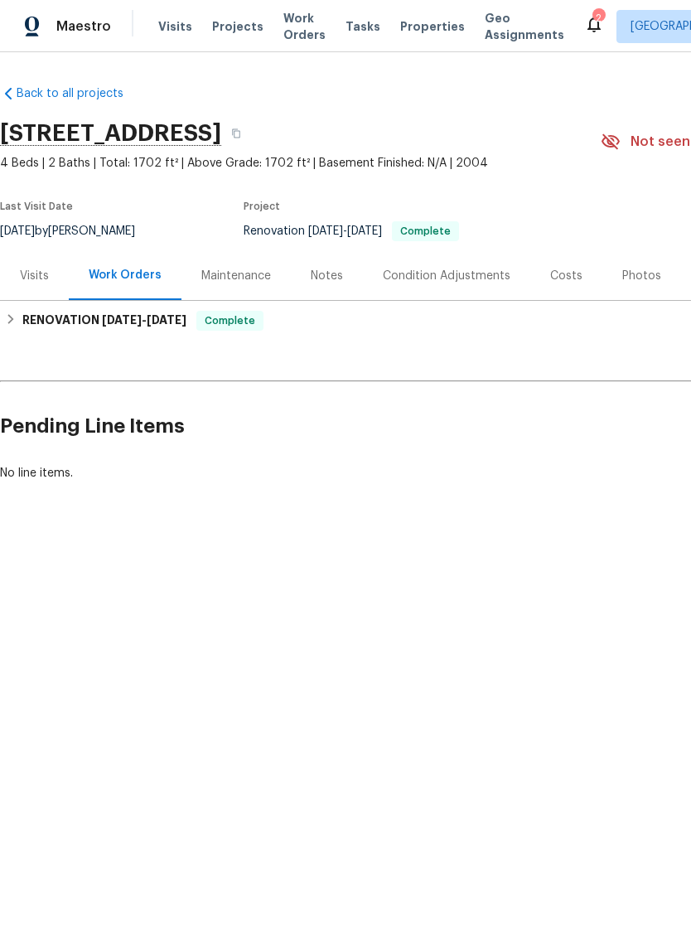
click at [627, 280] on div "Photos" at bounding box center [641, 276] width 39 height 17
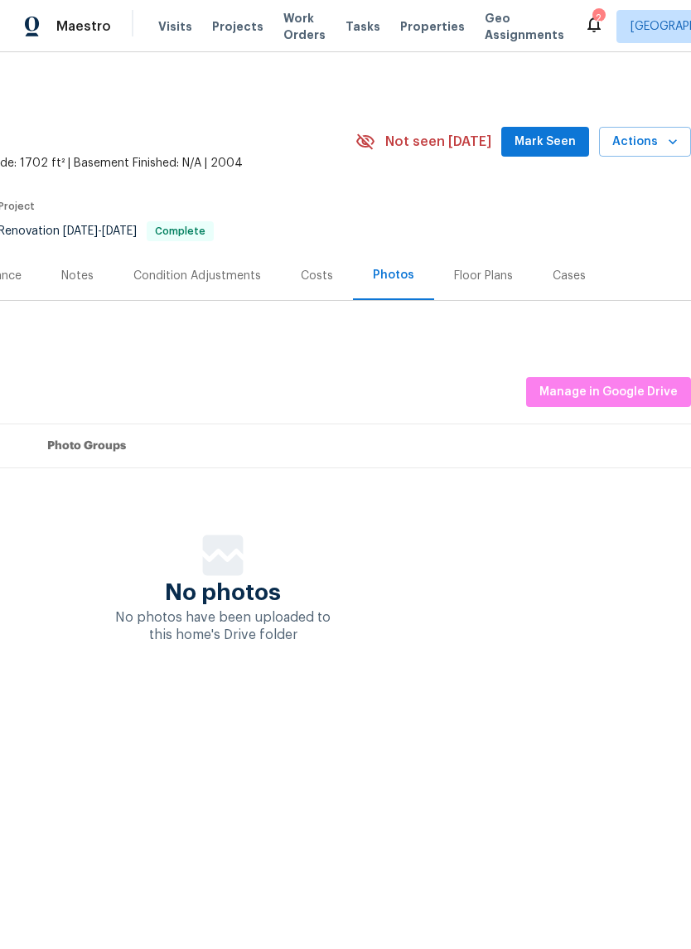
scroll to position [0, 245]
click at [630, 389] on span "Manage in Google Drive" at bounding box center [609, 392] width 138 height 21
